Goal: Find specific page/section

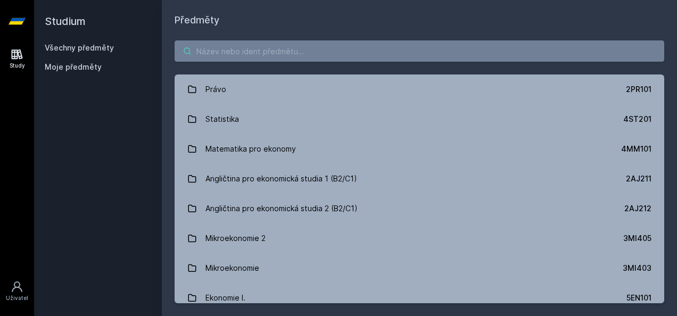
click at [337, 50] on input "search" at bounding box center [420, 50] width 490 height 21
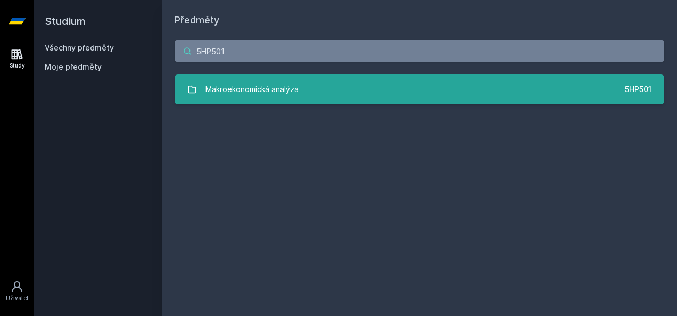
type input "5HP501"
click at [242, 92] on div "Makroekonomická analýza" at bounding box center [251, 89] width 93 height 21
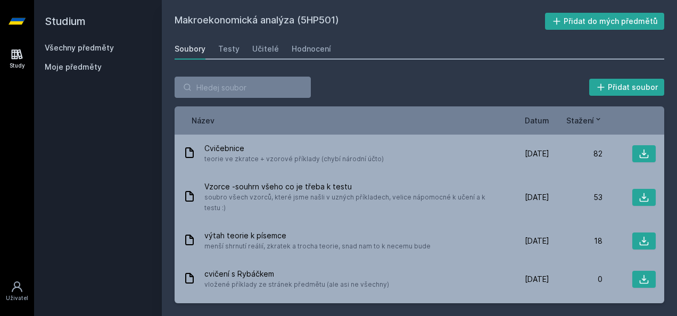
click at [541, 122] on span "Datum" at bounding box center [537, 120] width 24 height 11
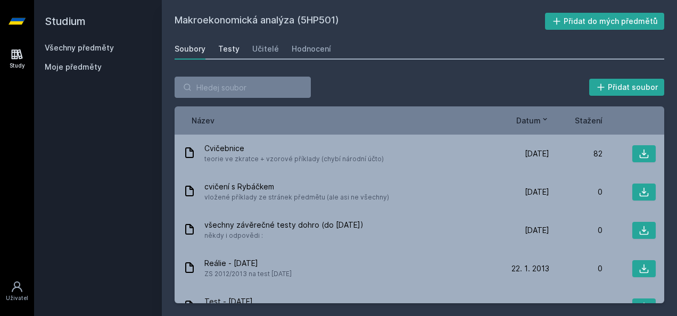
click at [221, 55] on link "Testy" at bounding box center [228, 48] width 21 height 21
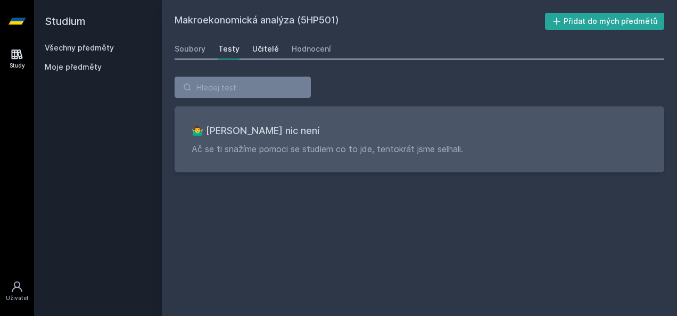
click at [266, 49] on div "Učitelé" at bounding box center [265, 49] width 27 height 11
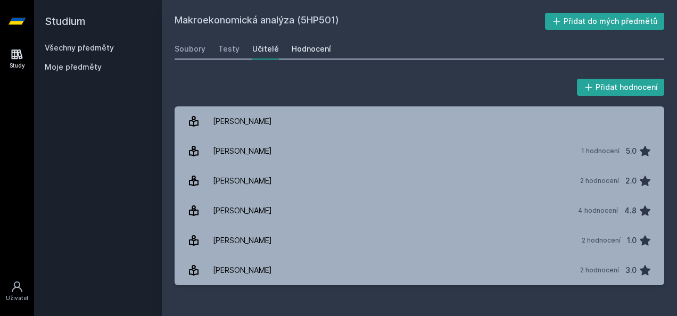
click at [318, 52] on div "Hodnocení" at bounding box center [311, 49] width 39 height 11
